Goal: Task Accomplishment & Management: Complete application form

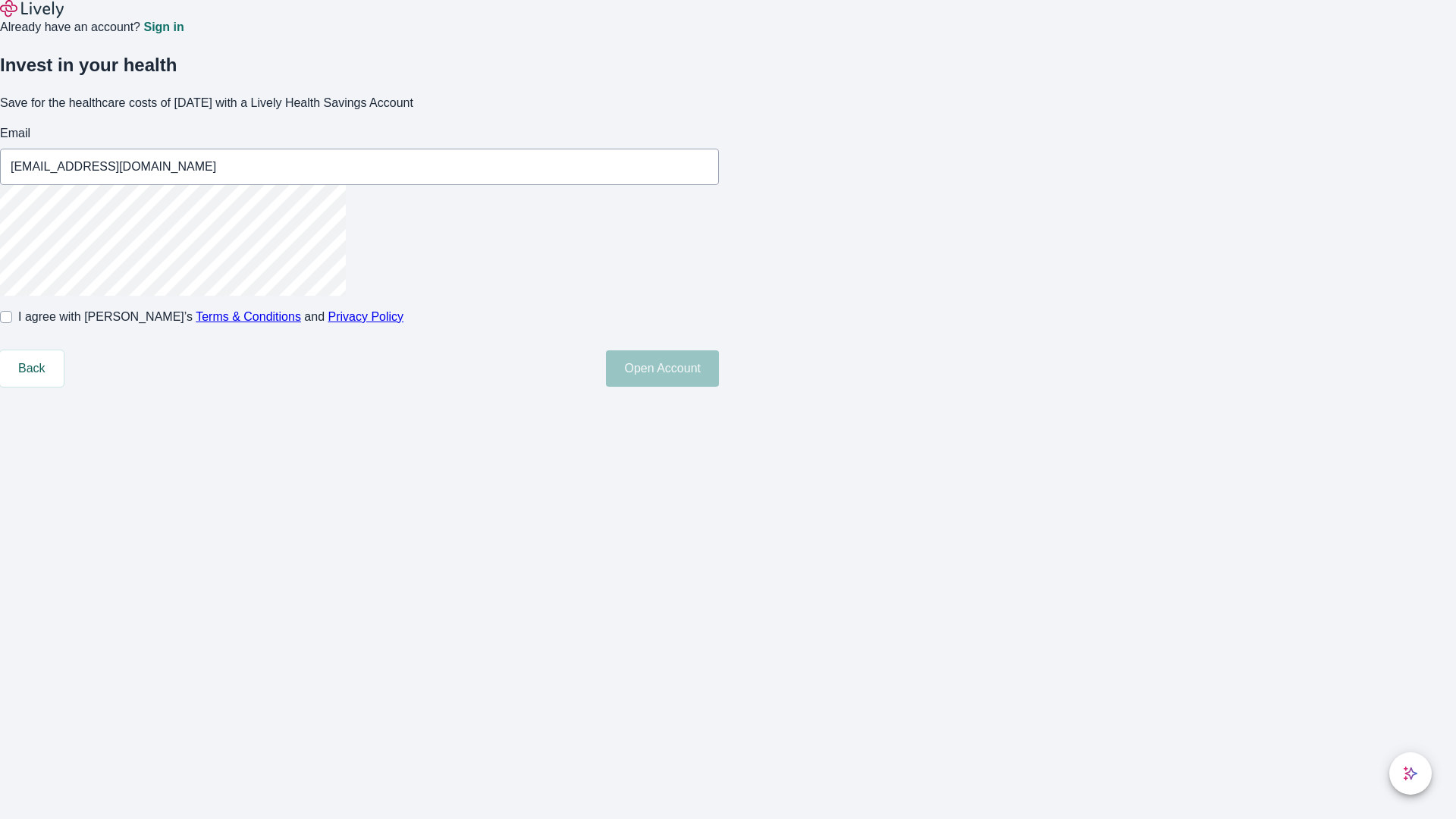
click at [12, 323] on input "I agree with Lively’s Terms & Conditions and Privacy Policy" at bounding box center [6, 317] width 12 height 12
checkbox input "true"
click at [719, 387] on button "Open Account" at bounding box center [662, 369] width 113 height 36
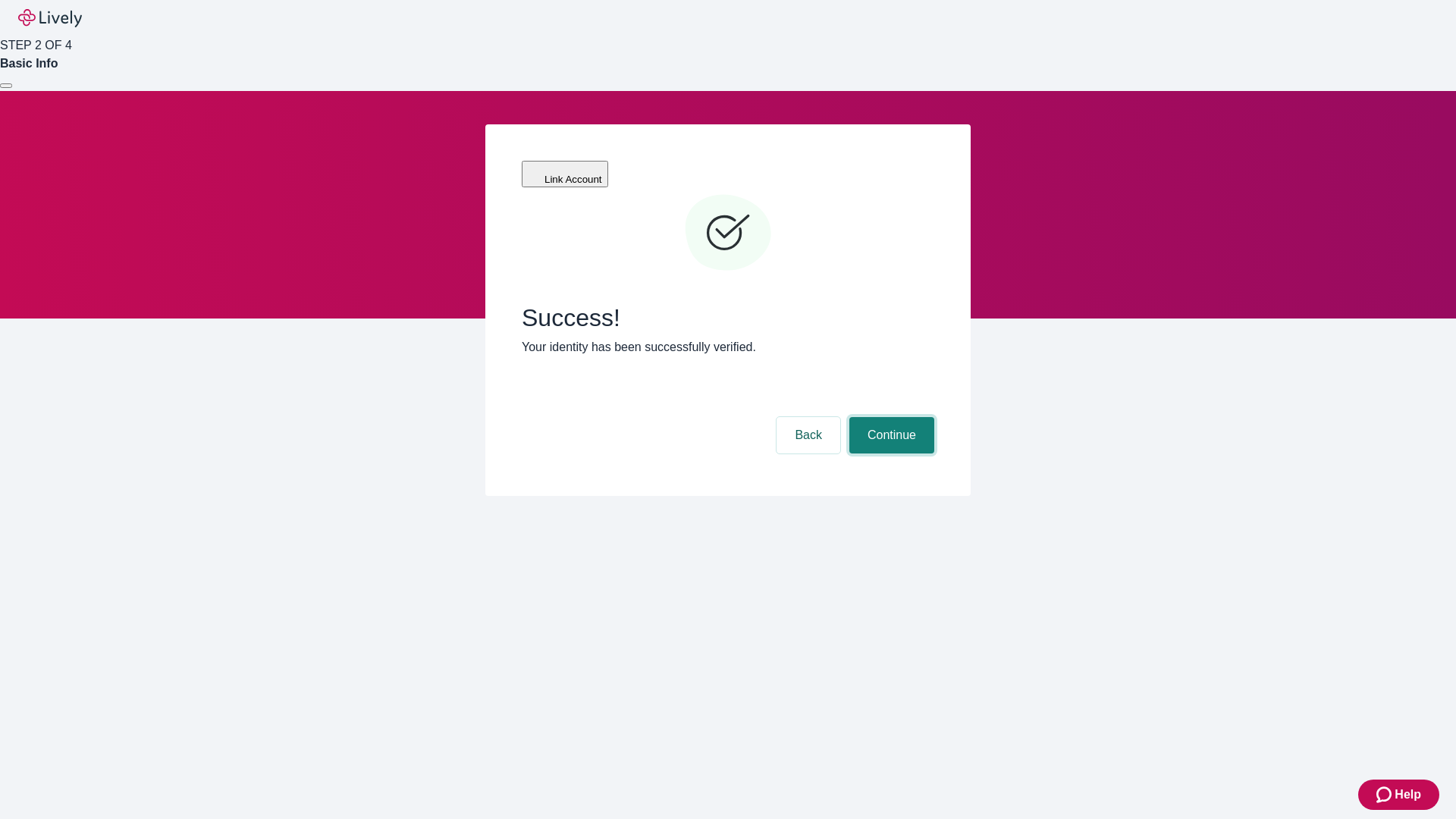
click at [889, 417] on button "Continue" at bounding box center [892, 435] width 85 height 36
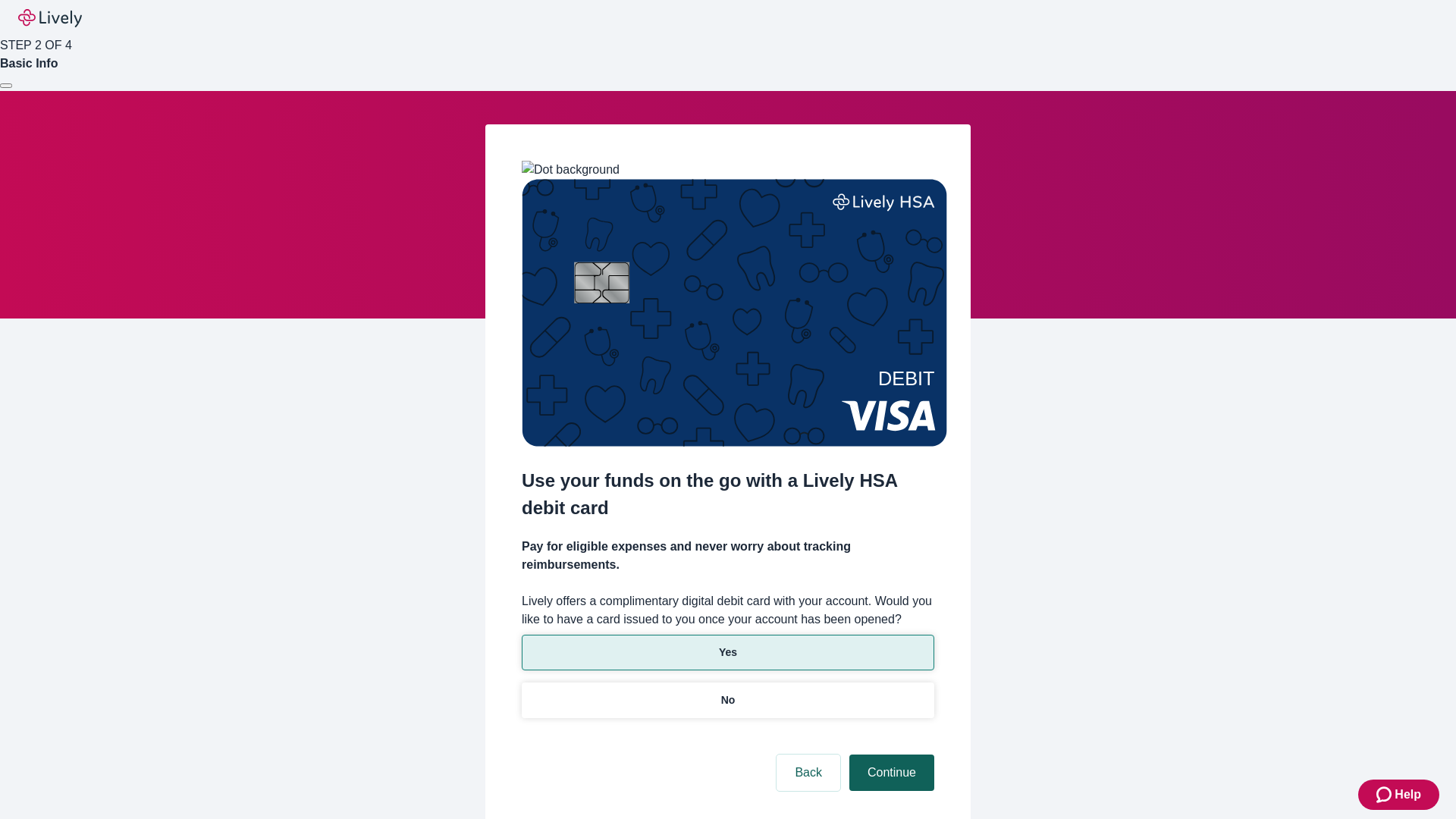
click at [727, 645] on p "Yes" at bounding box center [727, 652] width 18 height 16
click at [889, 755] on button "Continue" at bounding box center [892, 773] width 85 height 36
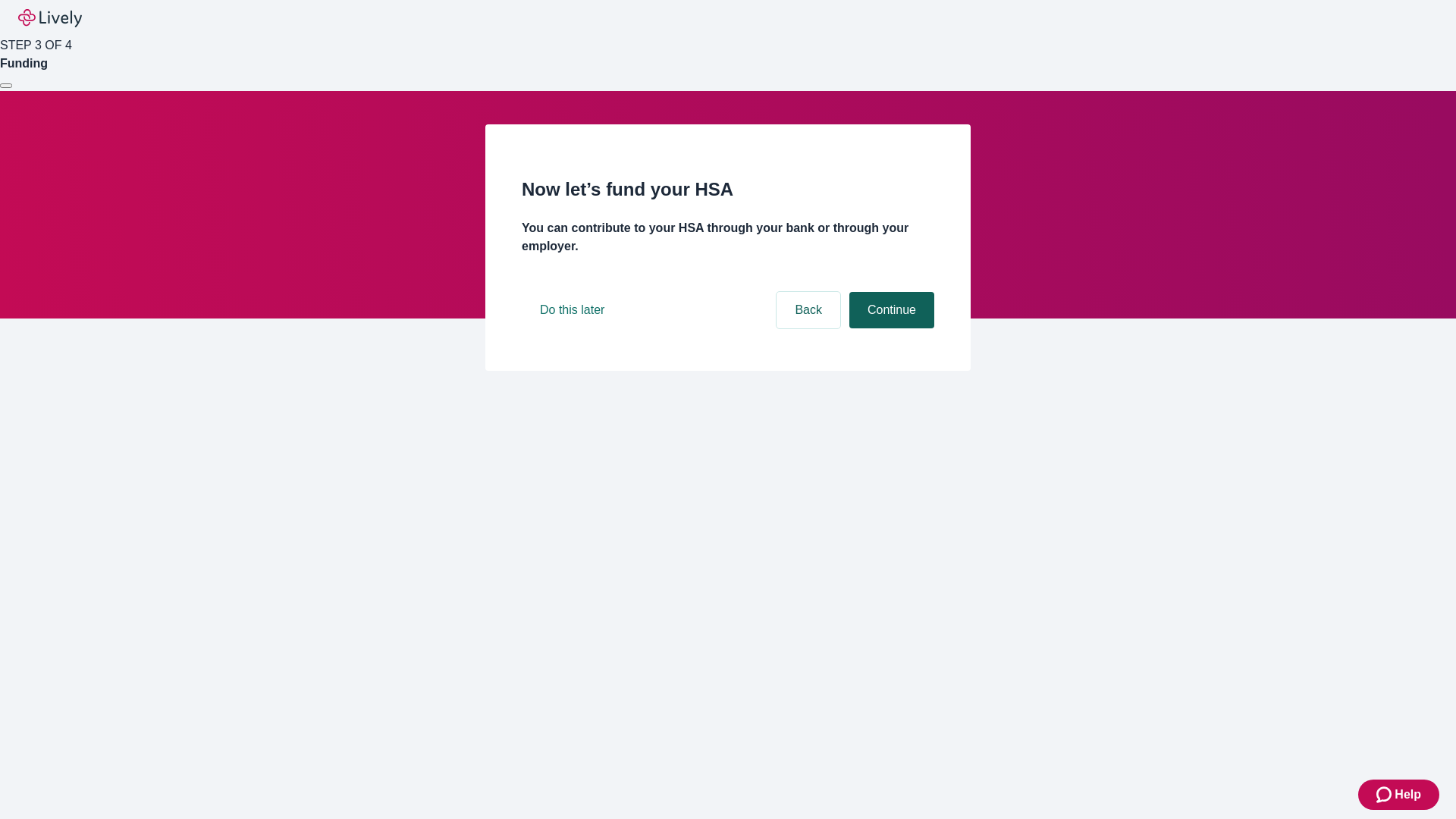
click at [889, 328] on button "Continue" at bounding box center [892, 310] width 85 height 36
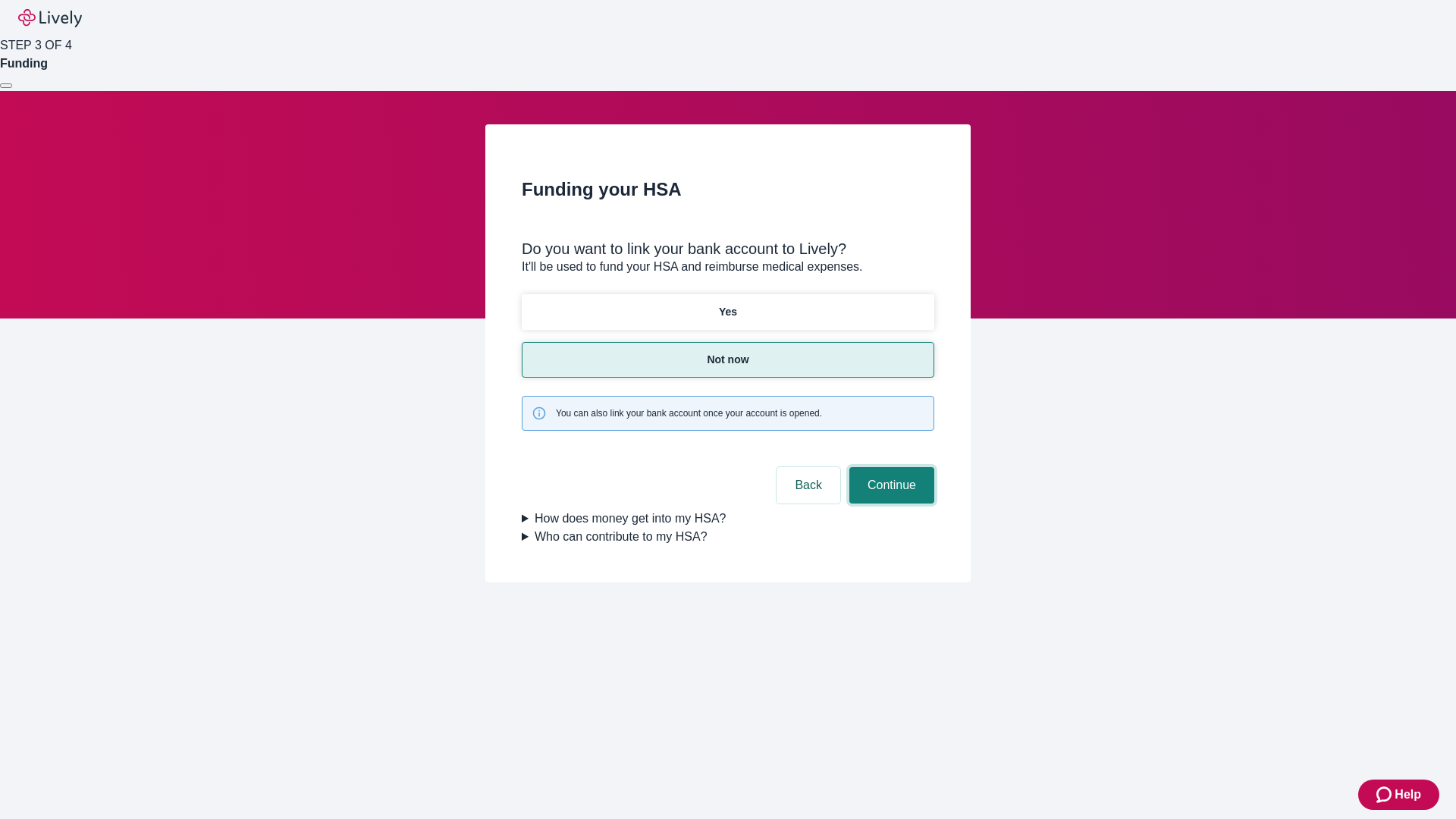
click at [889, 467] on button "Continue" at bounding box center [892, 485] width 85 height 36
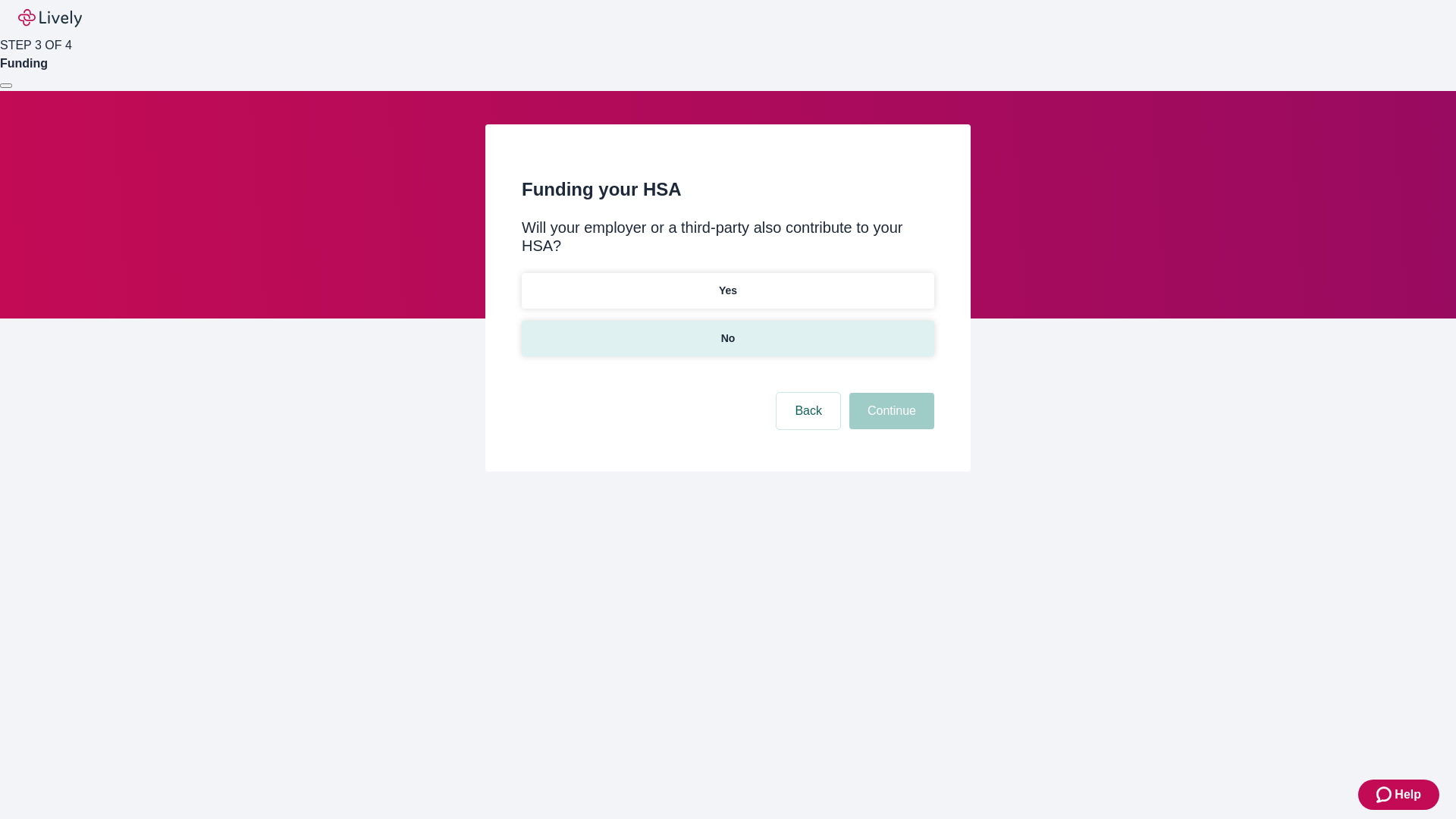
click at [727, 331] on p "No" at bounding box center [728, 338] width 14 height 16
click at [889, 392] on button "Continue" at bounding box center [892, 410] width 85 height 36
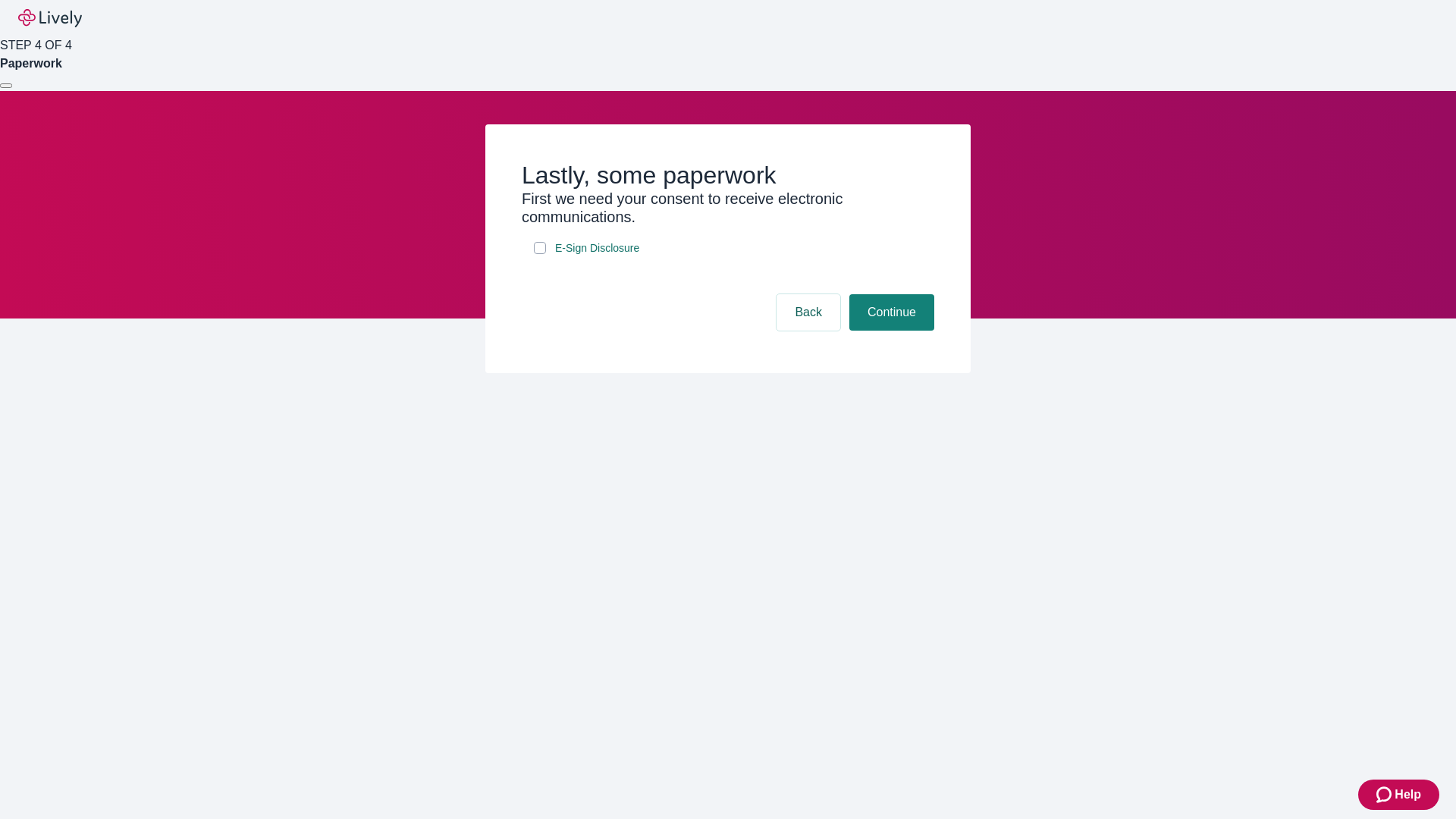
click at [540, 254] on input "E-Sign Disclosure" at bounding box center [539, 247] width 12 height 12
checkbox input "true"
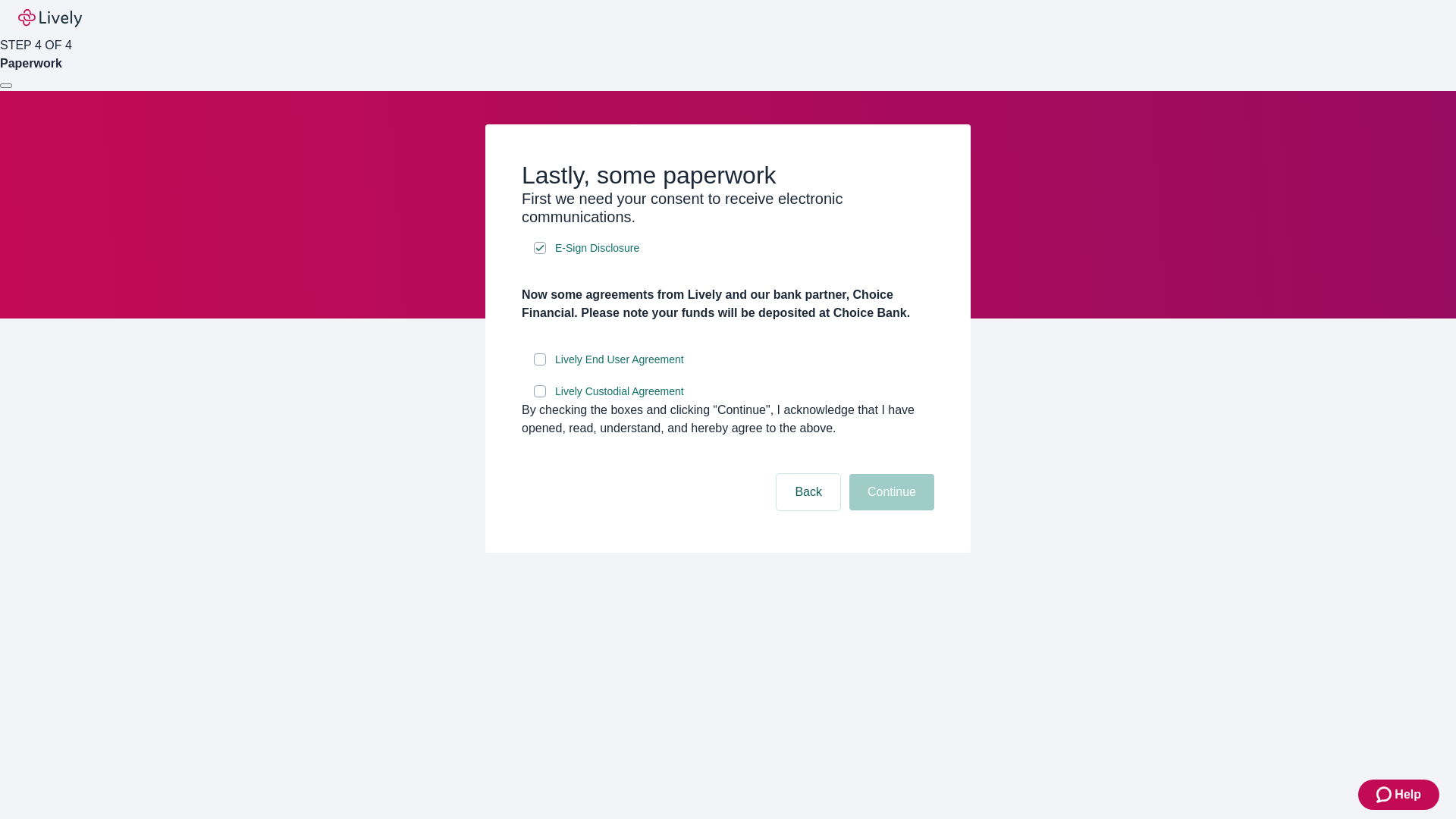
click at [540, 366] on input "Lively End User Agreement" at bounding box center [539, 359] width 12 height 12
checkbox input "true"
click at [540, 397] on input "Lively Custodial Agreement" at bounding box center [539, 391] width 12 height 12
checkbox input "true"
click at [889, 510] on button "Continue" at bounding box center [892, 492] width 85 height 36
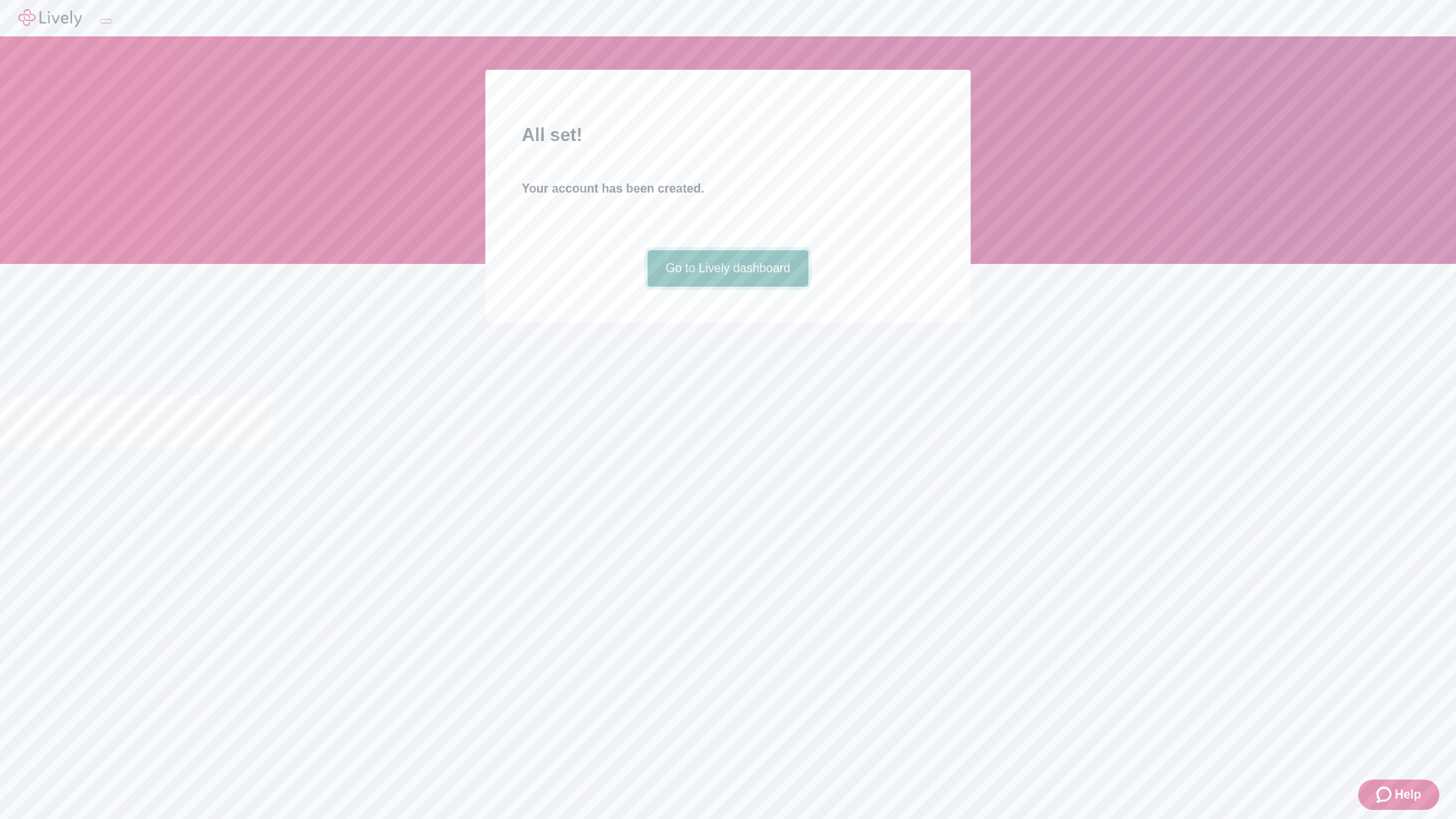
click at [727, 286] on link "Go to Lively dashboard" at bounding box center [728, 268] width 161 height 36
